Goal: Task Accomplishment & Management: Complete application form

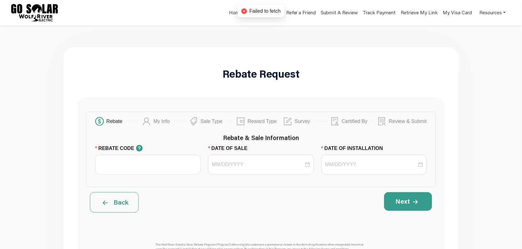
click at [266, 39] on main "Rebate Request Rebate My Info Sale Type Reward Type Survey Certified By Review …" at bounding box center [261, 222] width 522 height 394
click at [234, 13] on link "Home" at bounding box center [235, 13] width 14 height 9
click at [147, 170] on input "REBATE CODE" at bounding box center [147, 165] width 105 height 20
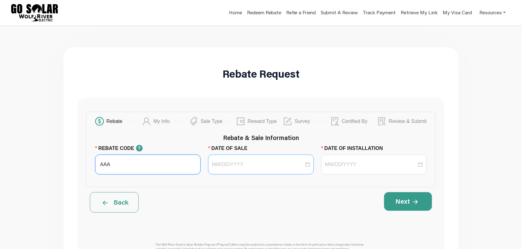
type input "AAA"
click at [249, 168] on input "DATE OF SALE" at bounding box center [258, 164] width 92 height 7
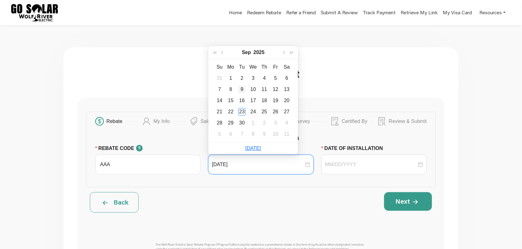
type input "[DATE]"
click at [240, 86] on div "9" at bounding box center [241, 89] width 7 height 7
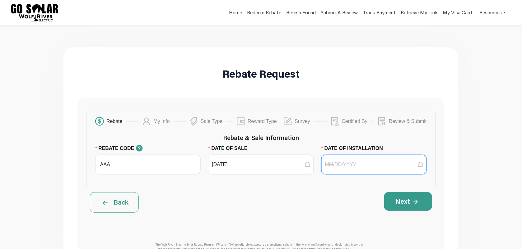
click at [334, 165] on input "DATE OF INSTALLATION" at bounding box center [371, 164] width 92 height 7
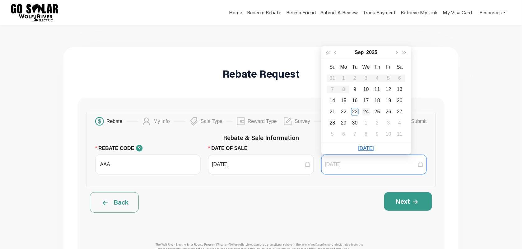
type input "[DATE]"
click at [366, 108] on div "24" at bounding box center [365, 111] width 7 height 7
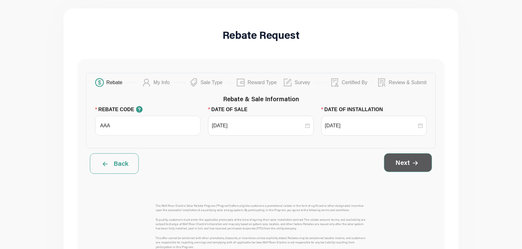
click at [417, 163] on icon at bounding box center [414, 163] width 5 height 5
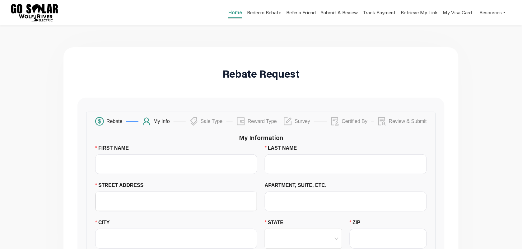
click at [231, 10] on link "Home" at bounding box center [235, 13] width 14 height 9
